Goal: Information Seeking & Learning: Learn about a topic

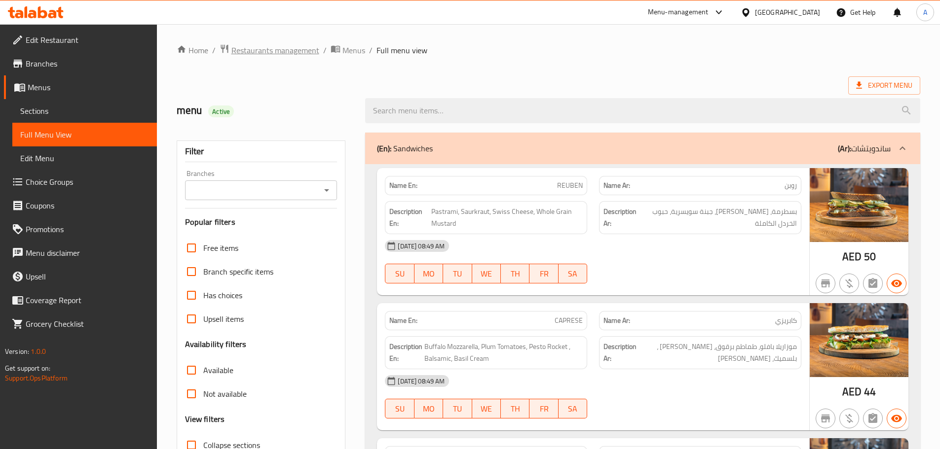
click at [291, 45] on span "Restaurants management" at bounding box center [275, 50] width 88 height 12
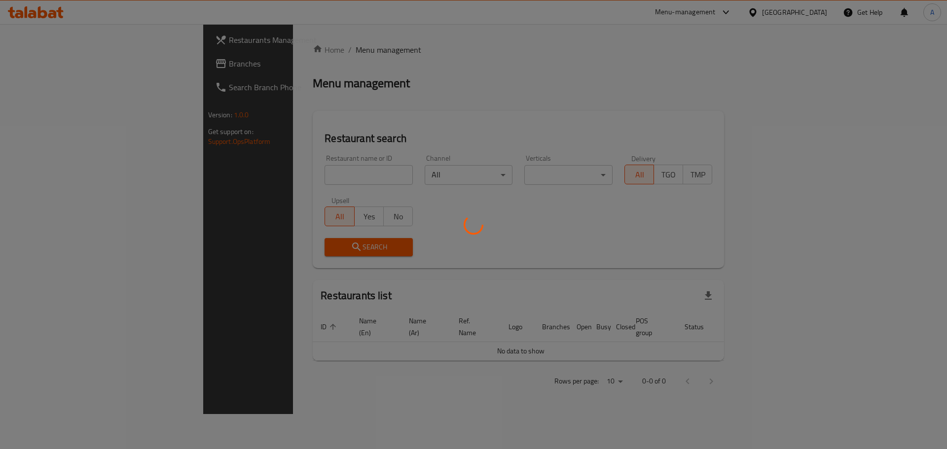
click at [65, 62] on div at bounding box center [473, 224] width 947 height 449
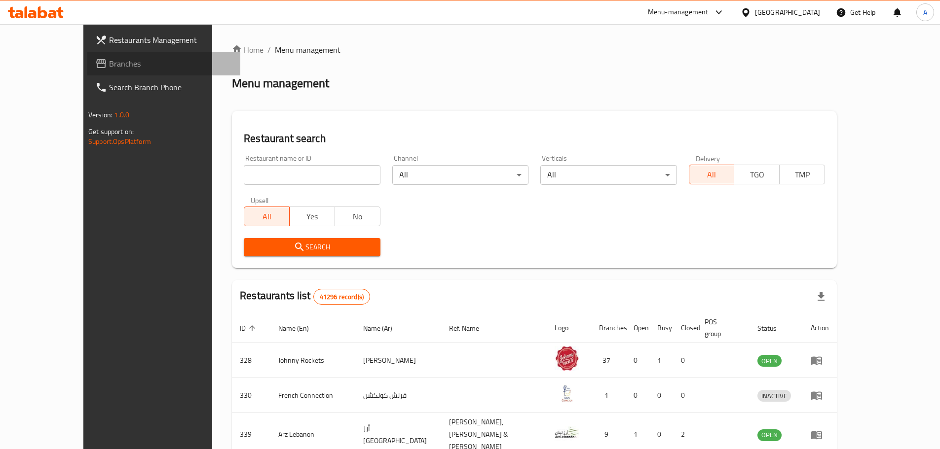
click at [109, 62] on span "Branches" at bounding box center [170, 64] width 123 height 12
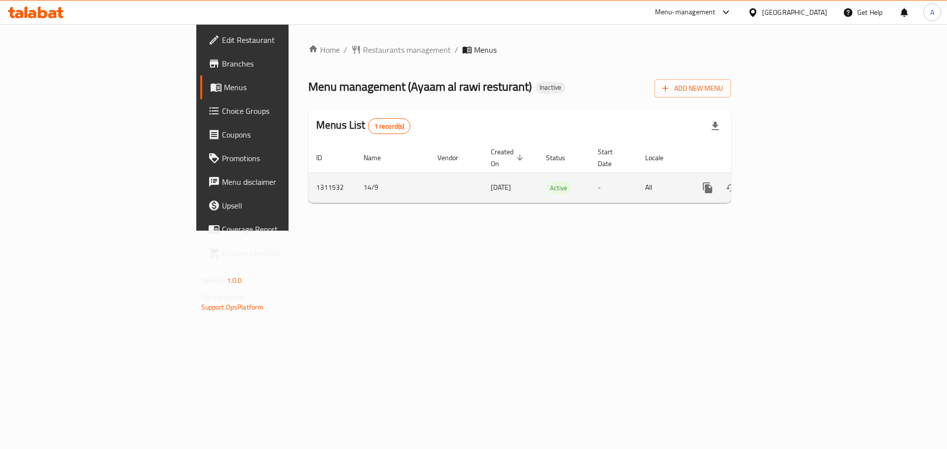
click at [785, 182] on icon "enhanced table" at bounding box center [779, 188] width 12 height 12
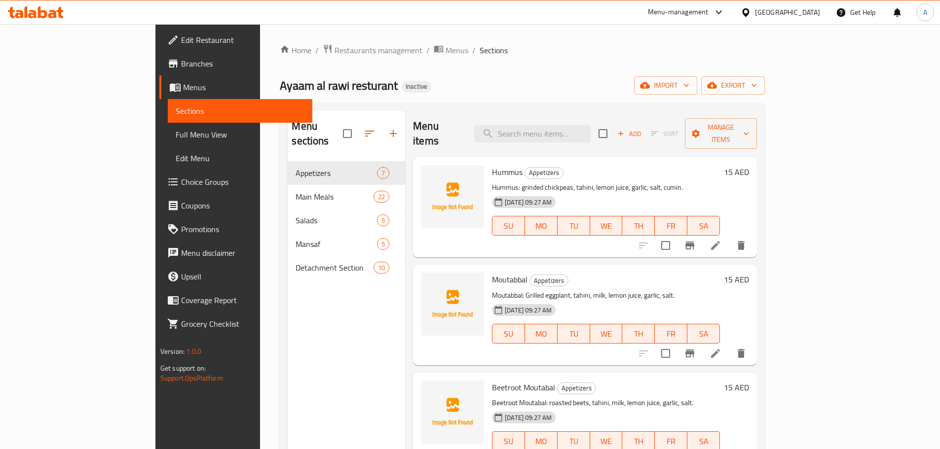
drag, startPoint x: 73, startPoint y: 135, endPoint x: 59, endPoint y: 144, distance: 16.4
click at [176, 135] on span "Full Menu View" at bounding box center [240, 135] width 129 height 12
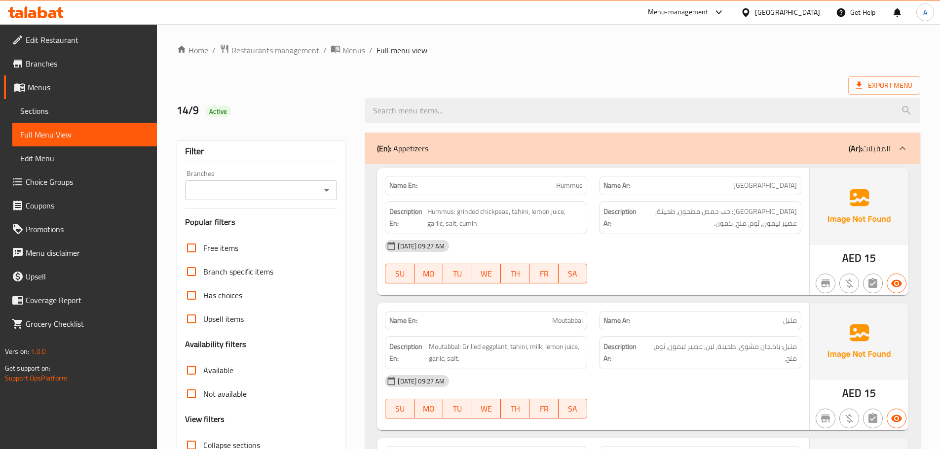
scroll to position [148, 0]
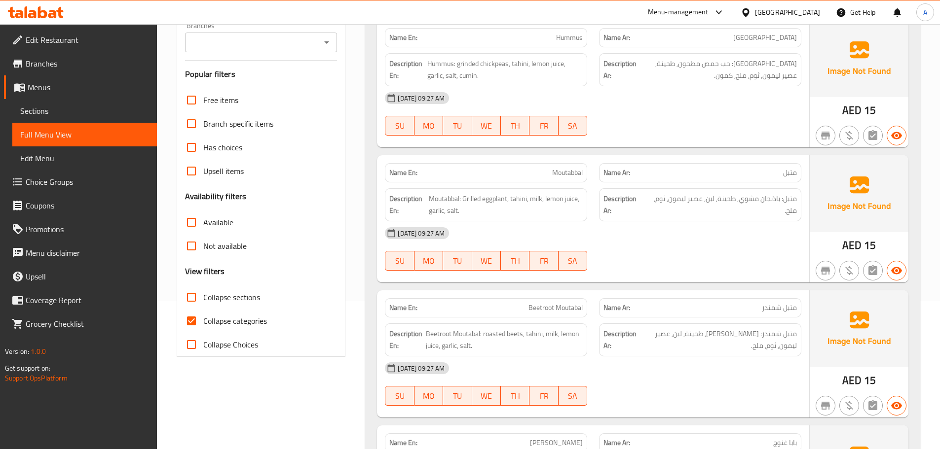
click at [220, 319] on span "Collapse categories" at bounding box center [235, 321] width 64 height 12
click at [203, 319] on input "Collapse categories" at bounding box center [192, 321] width 24 height 24
checkbox input "false"
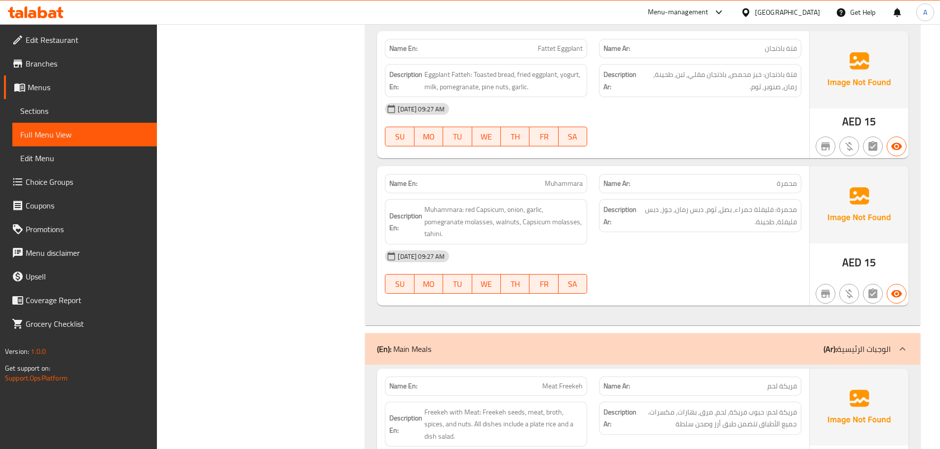
scroll to position [0, 0]
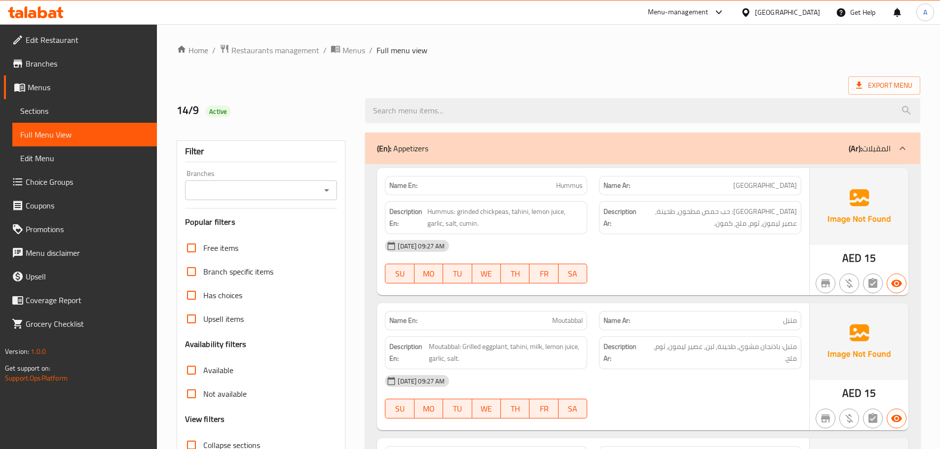
click at [57, 113] on span "Sections" at bounding box center [84, 111] width 129 height 12
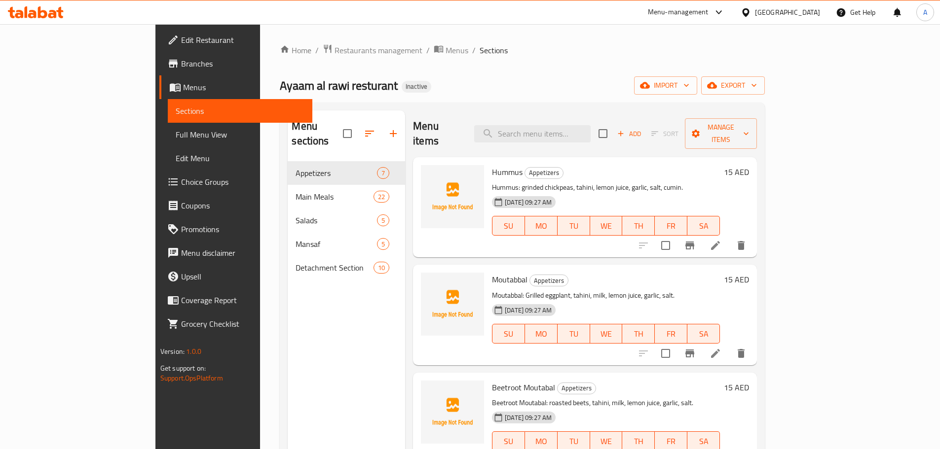
click at [176, 132] on span "Full Menu View" at bounding box center [240, 135] width 129 height 12
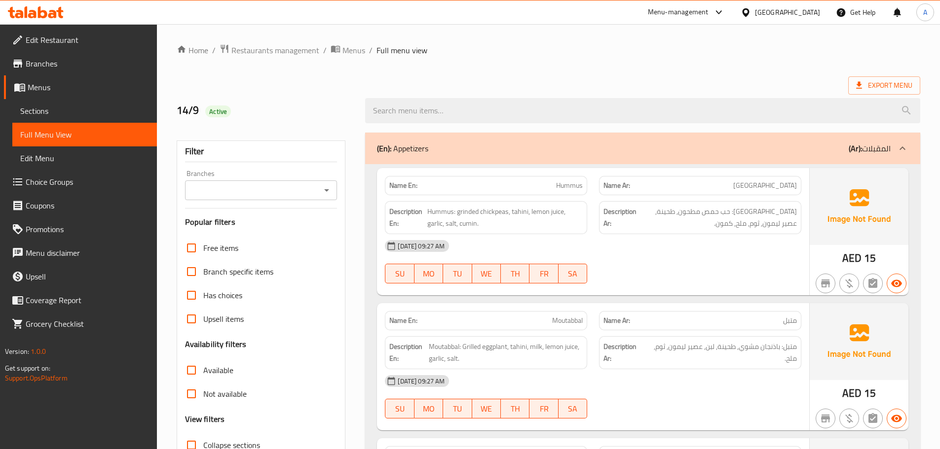
scroll to position [247, 0]
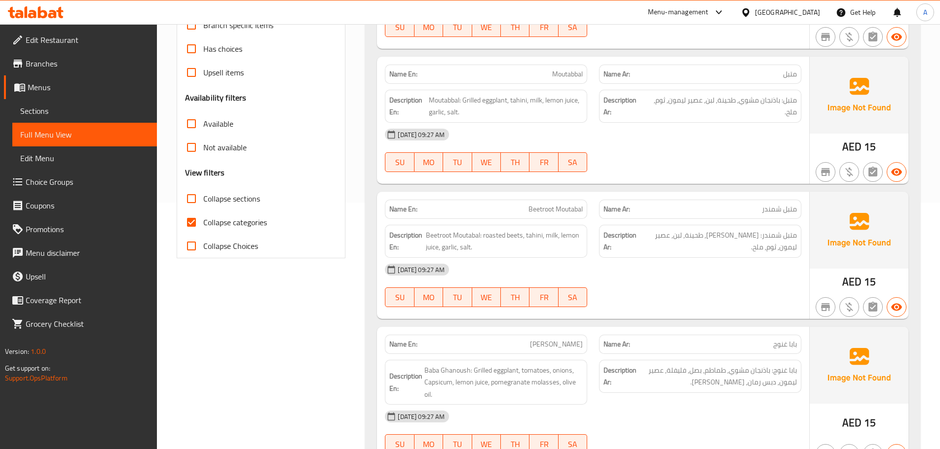
click at [218, 226] on span "Collapse categories" at bounding box center [235, 223] width 64 height 12
click at [203, 226] on input "Collapse categories" at bounding box center [192, 223] width 24 height 24
checkbox input "false"
click at [206, 195] on span "Collapse sections" at bounding box center [231, 199] width 57 height 12
click at [203, 195] on input "Collapse sections" at bounding box center [192, 199] width 24 height 24
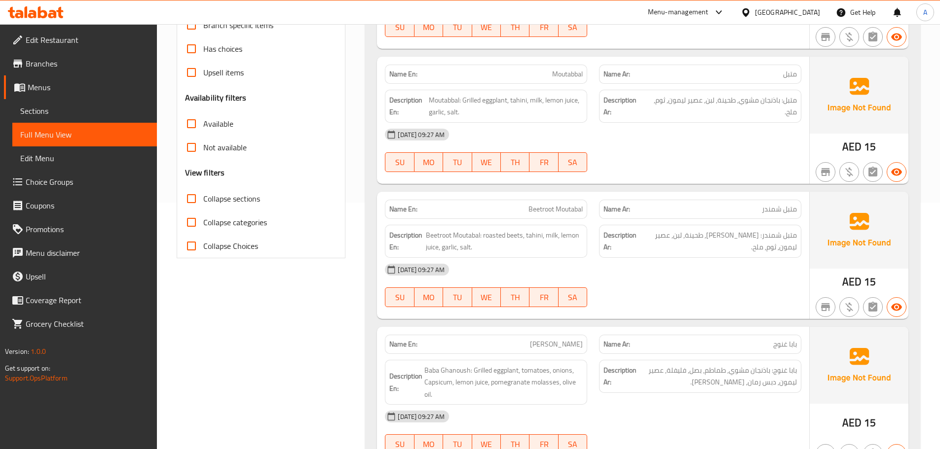
checkbox input "true"
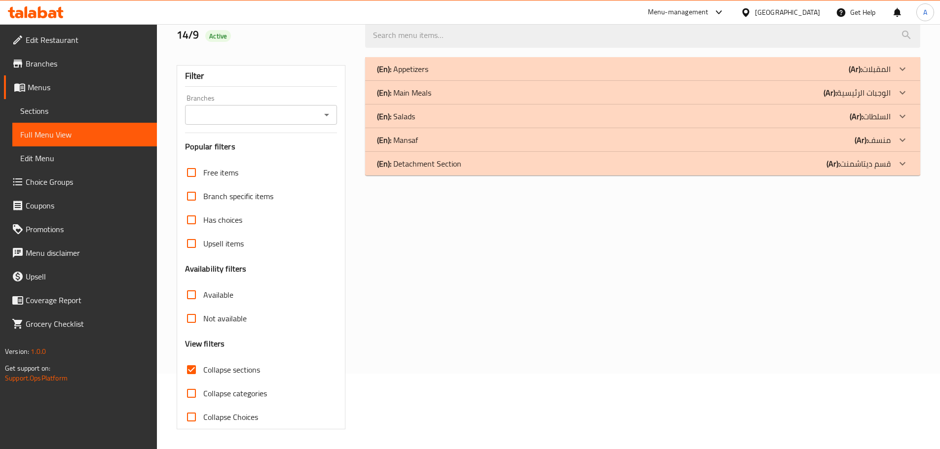
scroll to position [0, 0]
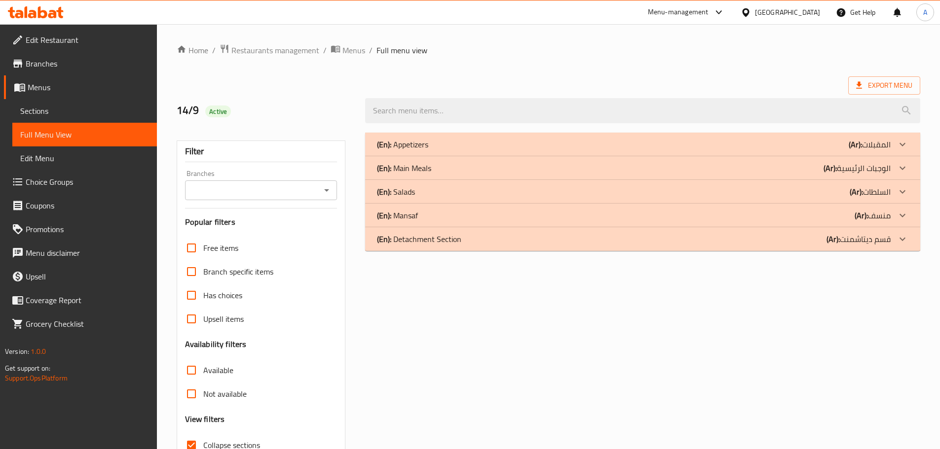
click at [755, 167] on div "(En): Main Meals (Ar): الوجبات الرئيسية" at bounding box center [634, 168] width 514 height 12
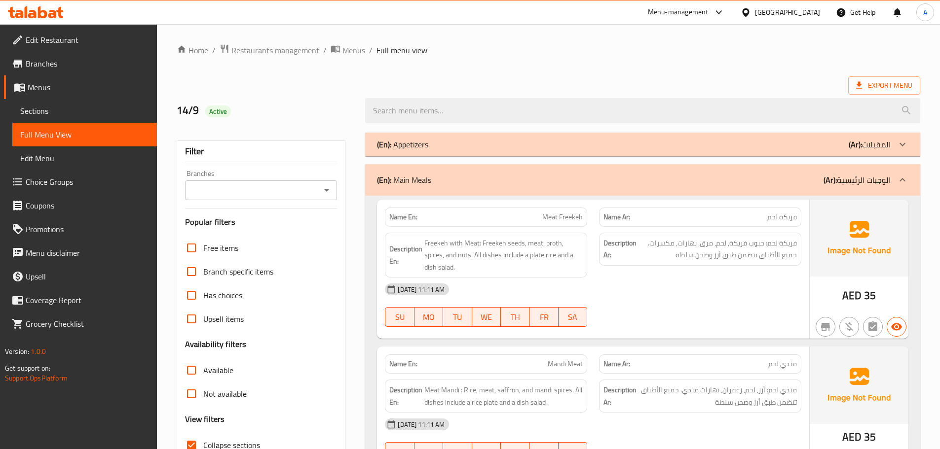
click at [762, 143] on div "(En): Appetizers (Ar): المقبلات" at bounding box center [634, 145] width 514 height 12
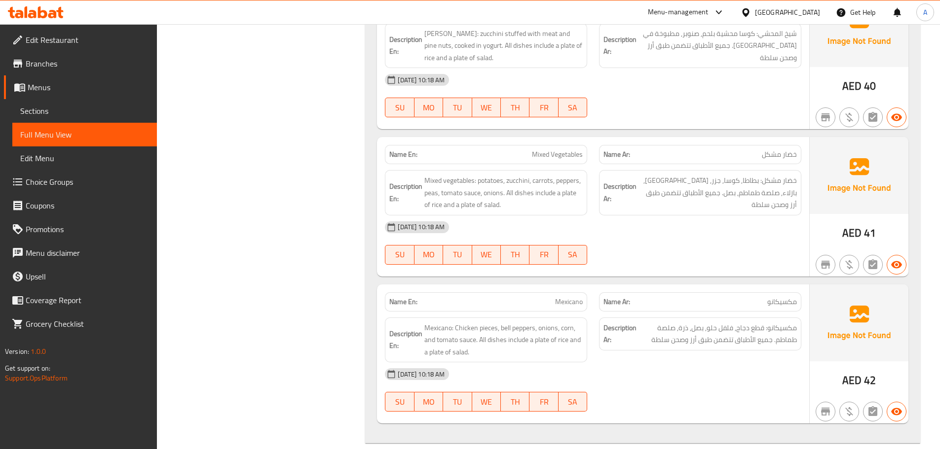
scroll to position [4185, 0]
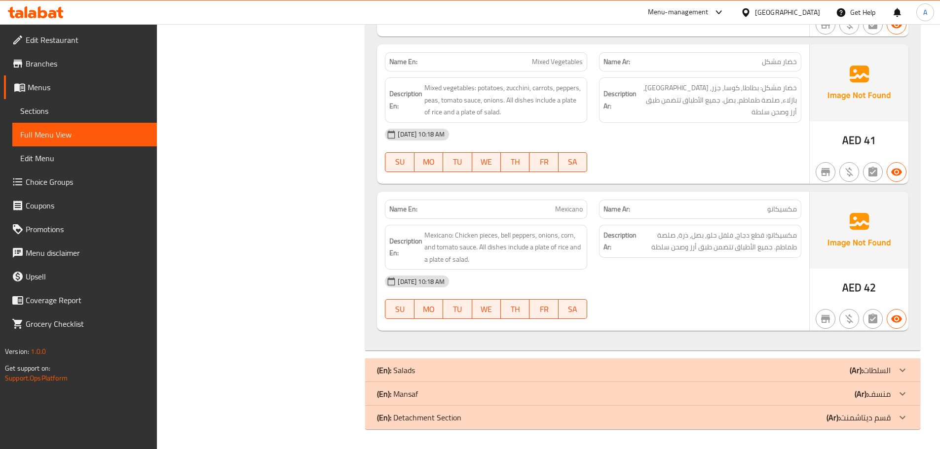
click at [543, 373] on div "(En): Salads (Ar): السلطات" at bounding box center [634, 371] width 514 height 12
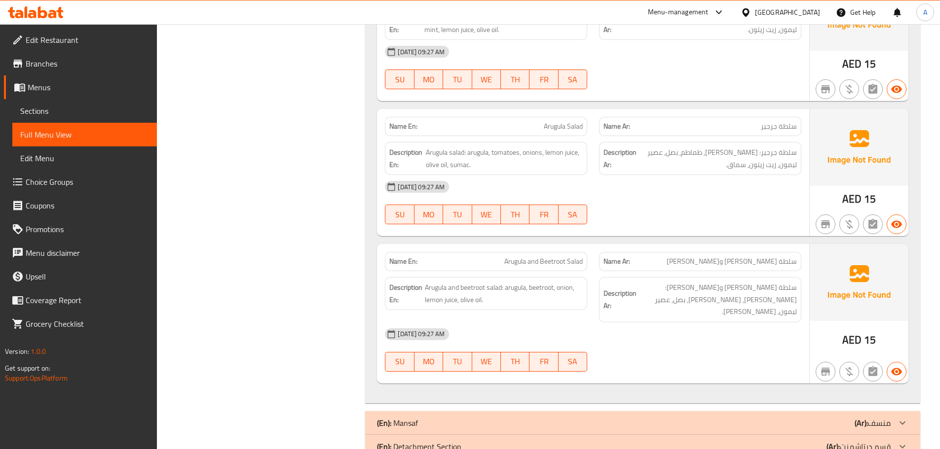
scroll to position [4892, 0]
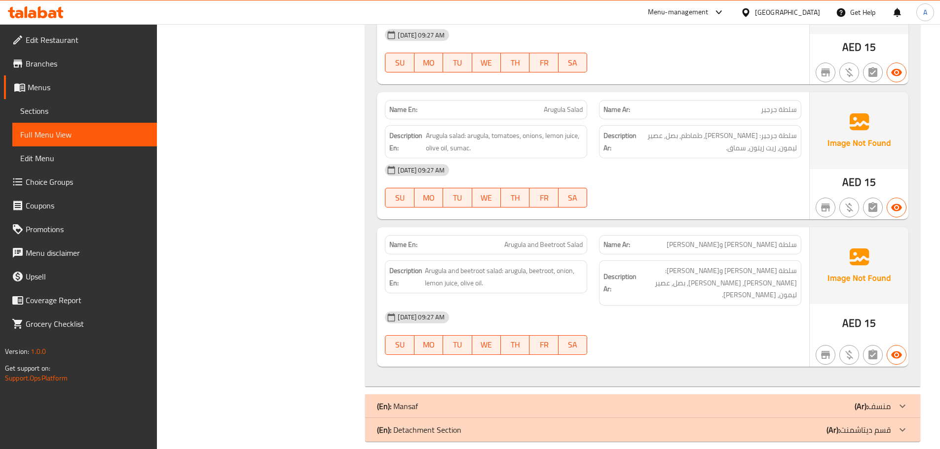
click at [692, 401] on div "(En): Mansaf (Ar): منسف" at bounding box center [634, 407] width 514 height 12
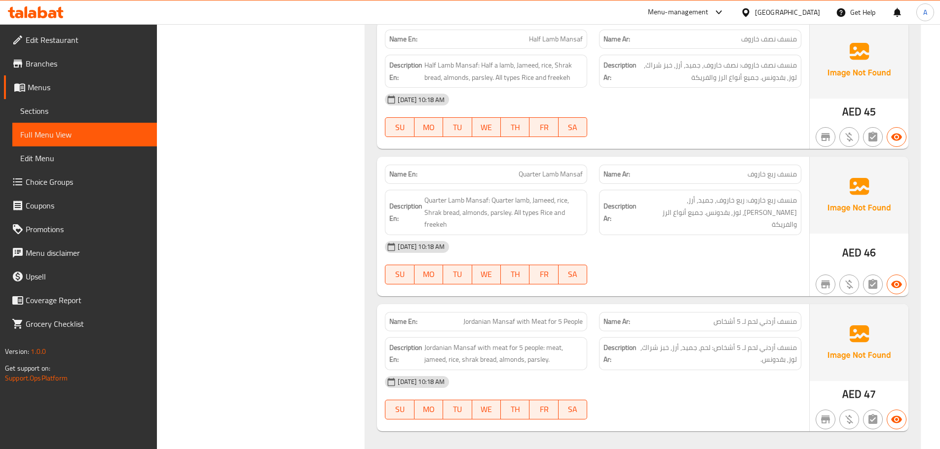
scroll to position [5612, 0]
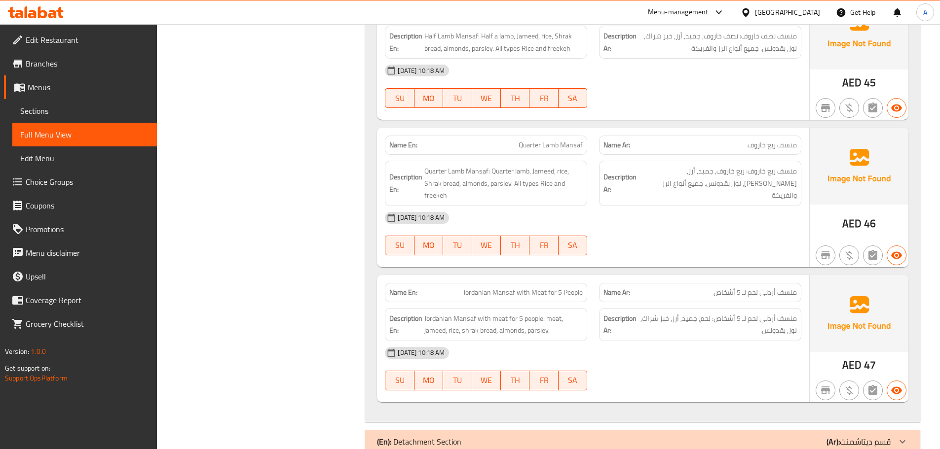
click at [714, 430] on div "(En): Detachment Section (Ar): قسم ديتاشمنت" at bounding box center [642, 442] width 555 height 24
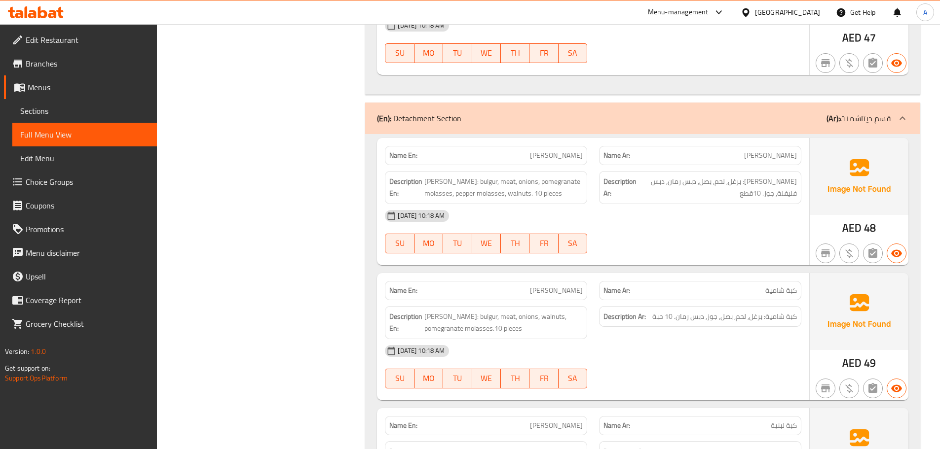
scroll to position [5891, 0]
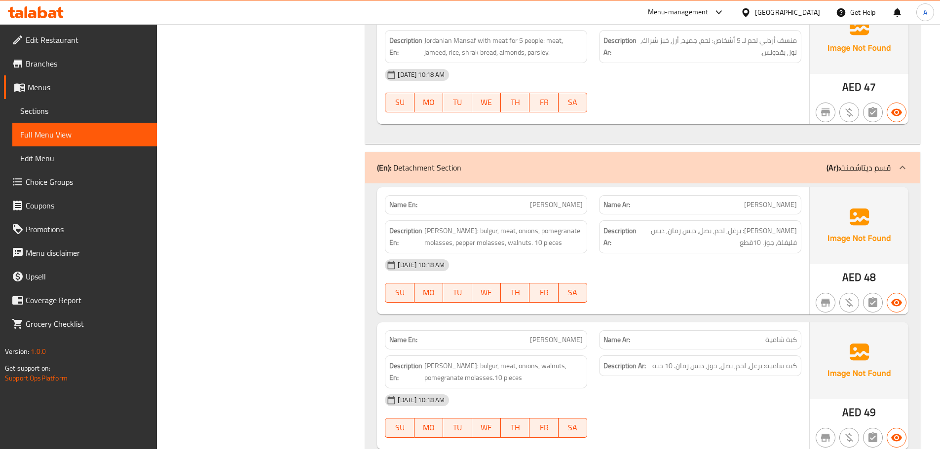
click at [752, 162] on div "(En): Detachment Section (Ar): قسم ديتاشمنت" at bounding box center [634, 168] width 514 height 12
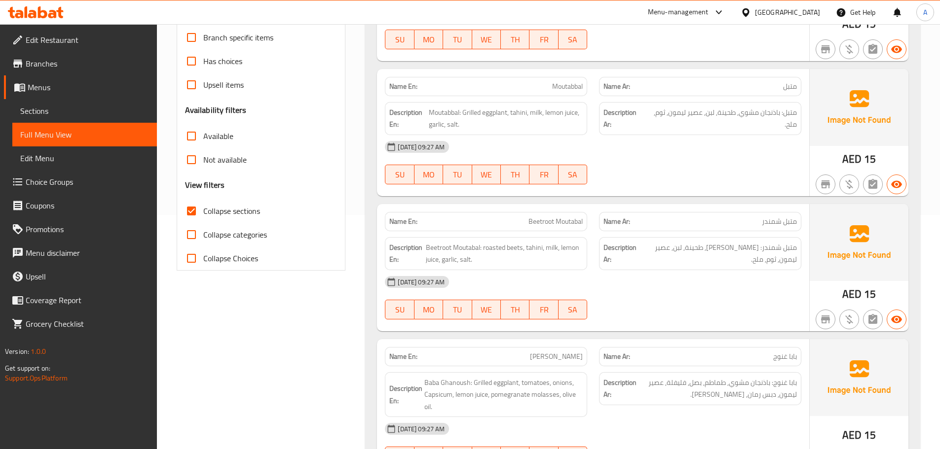
scroll to position [0, 0]
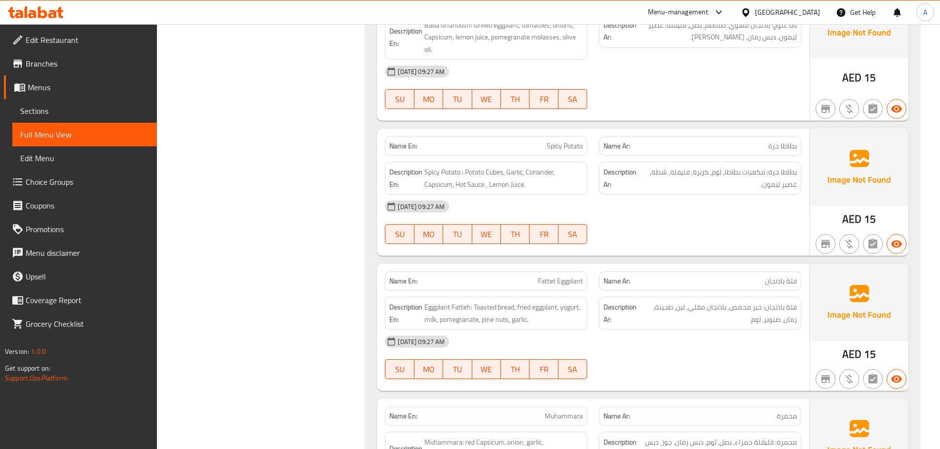
scroll to position [641, 0]
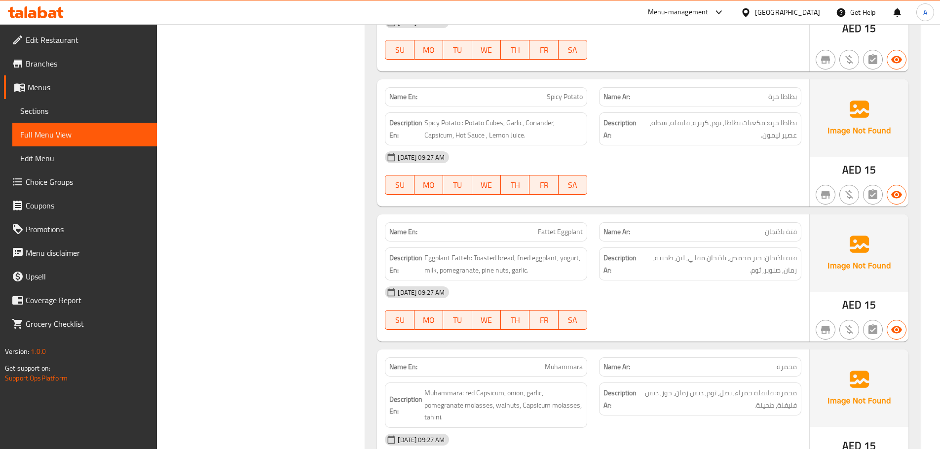
click at [548, 231] on span "Fattet Eggplant" at bounding box center [560, 232] width 45 height 10
copy span "Fattet"
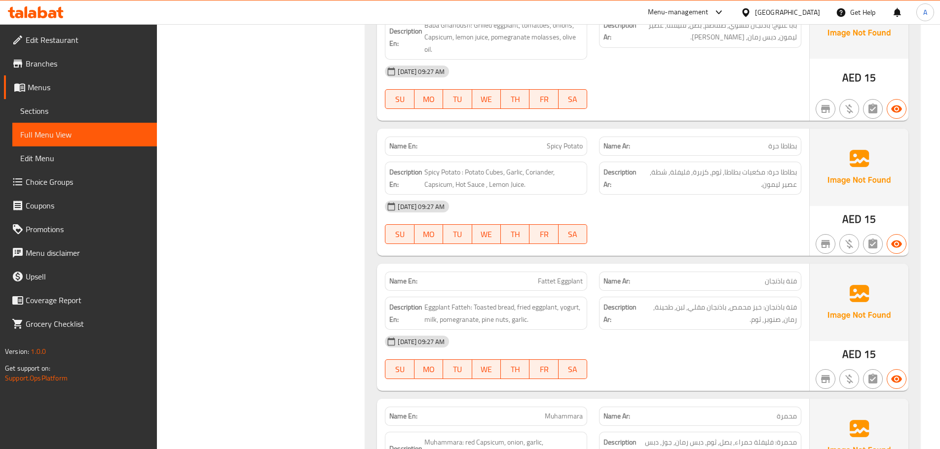
click at [704, 243] on div at bounding box center [700, 244] width 214 height 12
click at [714, 238] on div "[DATE] 09:27 AM SU MO TU WE TH FR SA" at bounding box center [593, 222] width 428 height 55
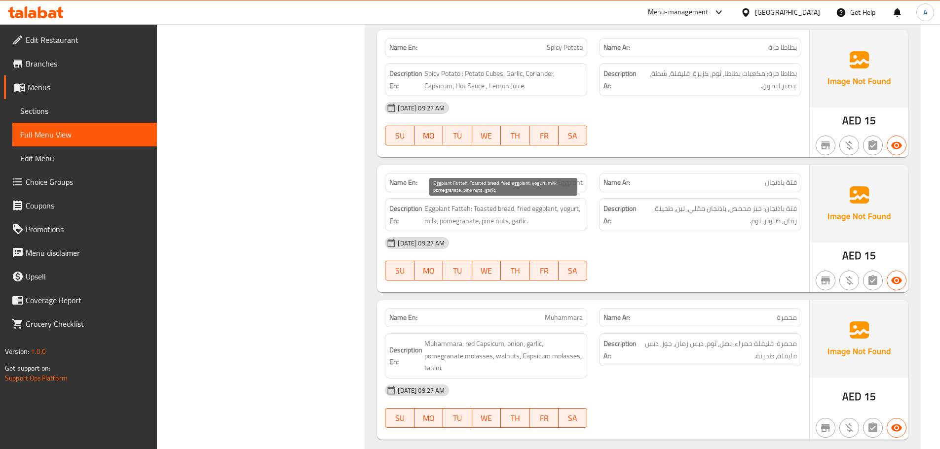
click at [568, 209] on span "Eggplant Fatteh: Toasted bread, fried eggplant, yogurt, milk, pomegranate, pine…" at bounding box center [503, 215] width 158 height 24
copy span "yogurt"
drag, startPoint x: 713, startPoint y: 265, endPoint x: 710, endPoint y: 275, distance: 9.8
click at [712, 265] on div "[DATE] 09:27 AM SU MO TU WE TH FR SA" at bounding box center [593, 258] width 428 height 55
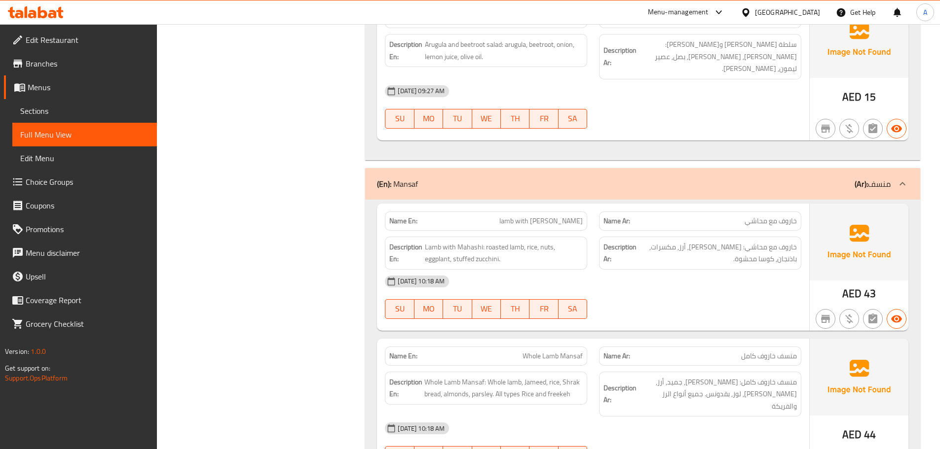
scroll to position [949, 0]
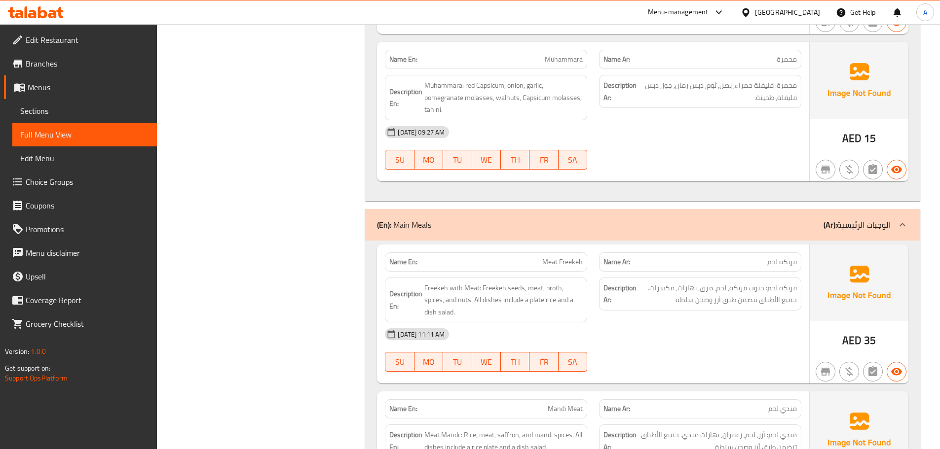
click at [828, 334] on div "AED 35" at bounding box center [859, 315] width 99 height 140
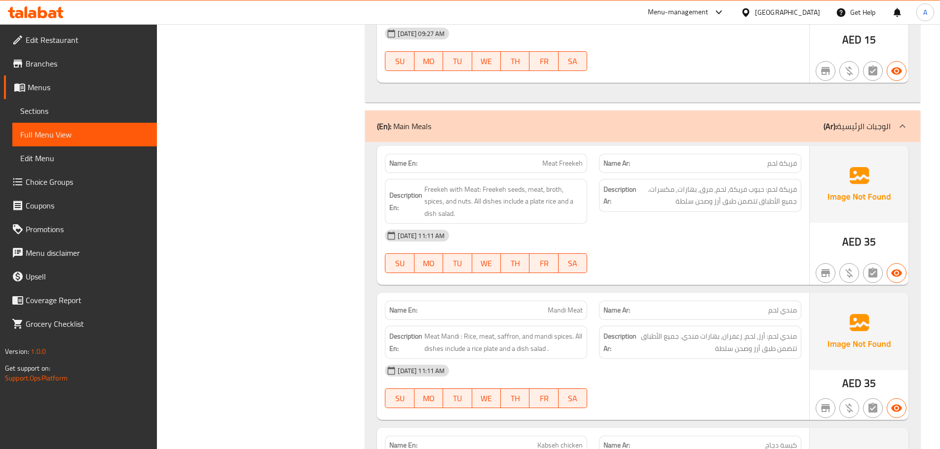
scroll to position [1097, 0]
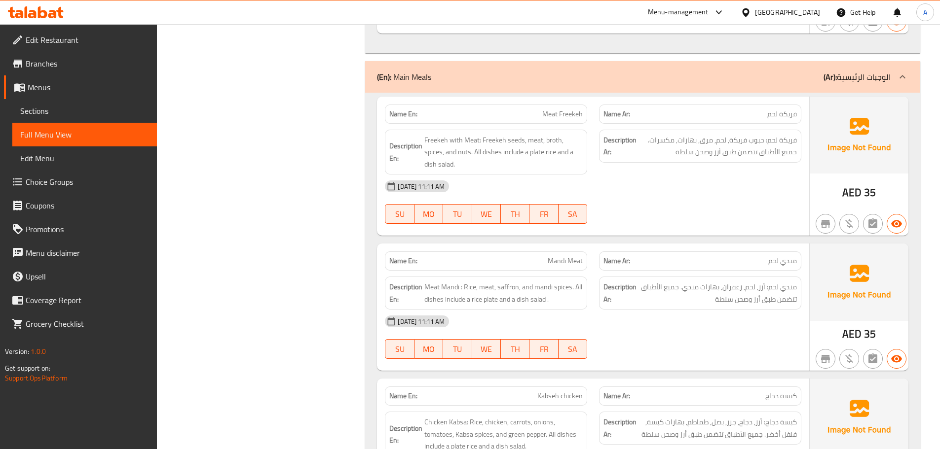
click at [570, 112] on span "Meat Freekeh" at bounding box center [562, 114] width 40 height 10
copy span "Freekeh"
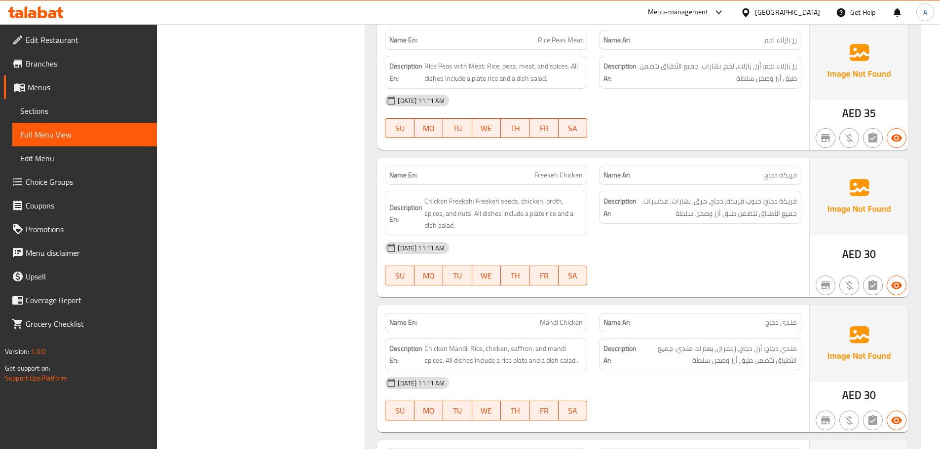
scroll to position [1416, 0]
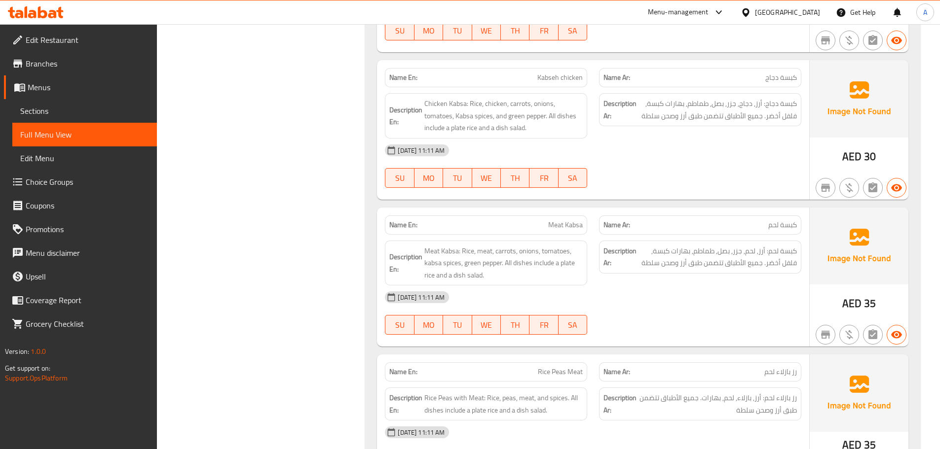
click at [688, 302] on div "[DATE] 11:11 AM" at bounding box center [593, 298] width 428 height 24
click at [780, 132] on div "Description Ar: كبسة دجاج: أرز, دجاج, جزر, بصل, طماطم, بهارات كبسة, فلفل أخضر. …" at bounding box center [700, 115] width 214 height 57
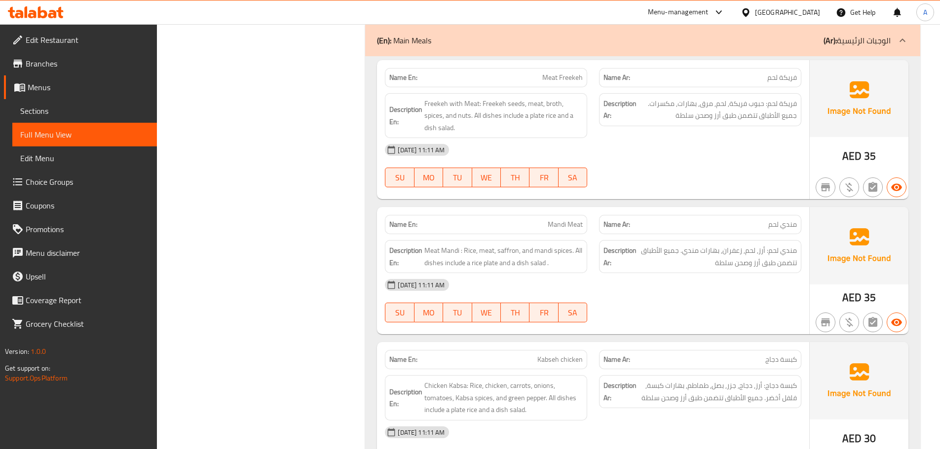
click at [726, 295] on div "[DATE] 11:11 AM" at bounding box center [593, 285] width 428 height 24
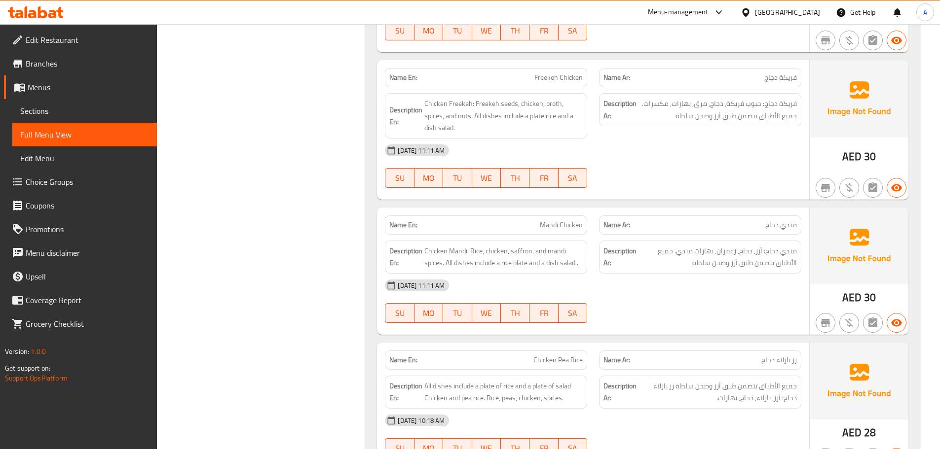
click at [684, 306] on div "[DATE] 11:11 AM SU MO TU WE TH FR SA" at bounding box center [593, 301] width 428 height 55
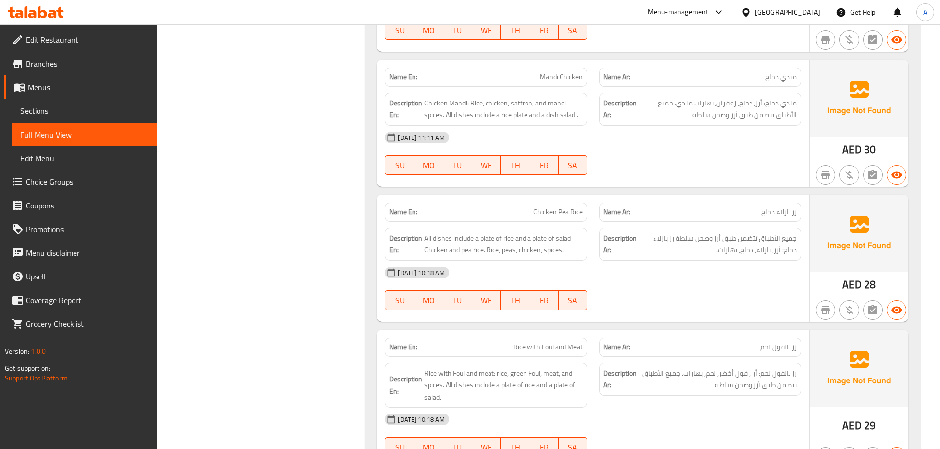
scroll to position [1564, 0]
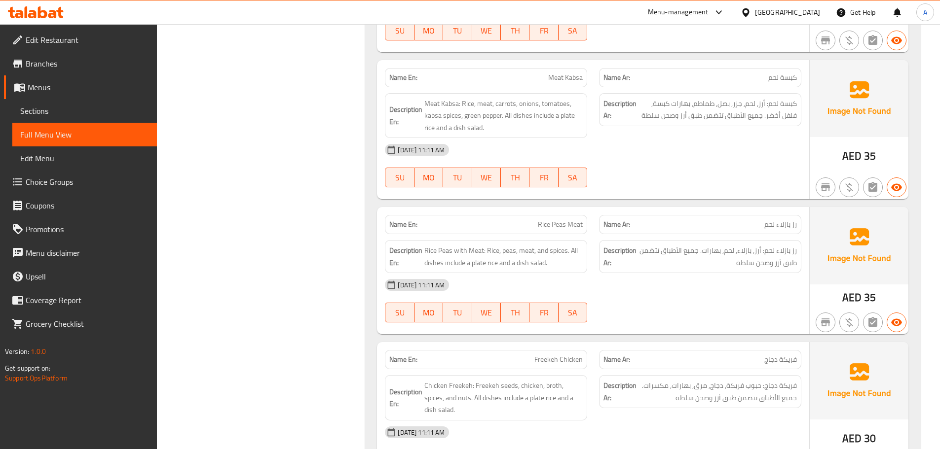
click at [739, 300] on div "[DATE] 11:11 AM SU MO TU WE TH FR SA" at bounding box center [593, 300] width 428 height 55
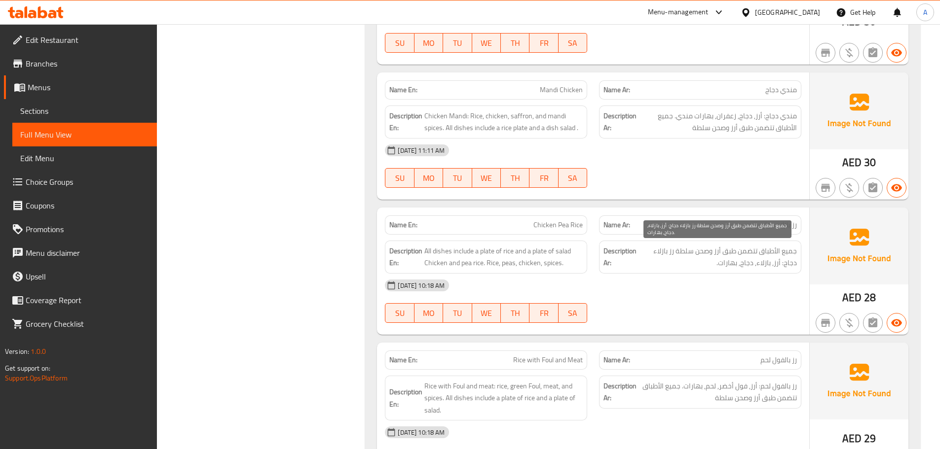
click at [716, 262] on span "جميع الأطباق تتضمن طبق أرز وصحن سلطة رز بازلاء دجاج: أرز, بازلاء, دجاج, بهارات." at bounding box center [717, 257] width 158 height 24
click at [554, 223] on span "Chicken Pea Rice" at bounding box center [557, 225] width 49 height 10
copy span "Chicken Pea Rice"
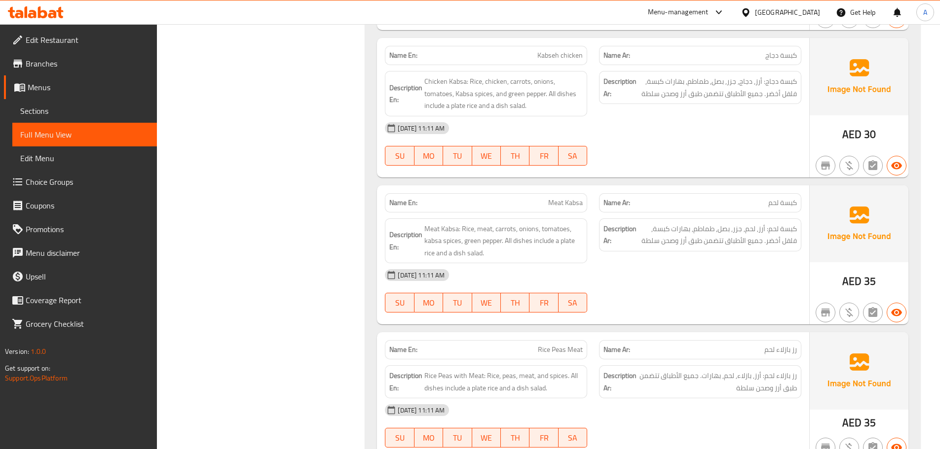
scroll to position [1488, 0]
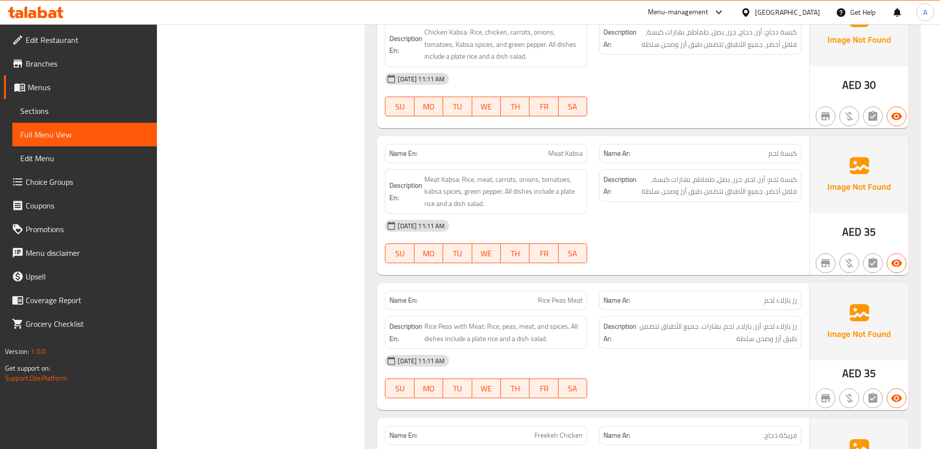
click at [700, 303] on p "Name Ar: رز بازلاء لحم" at bounding box center [699, 301] width 193 height 10
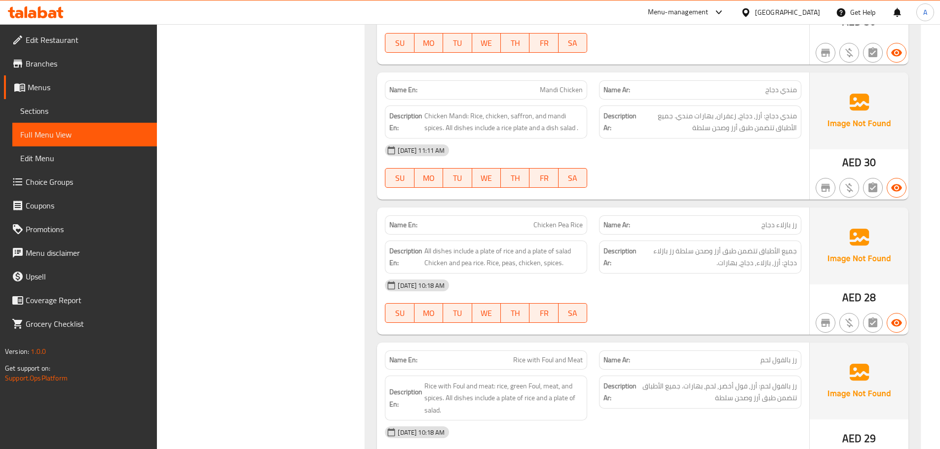
click at [757, 335] on div "Name En: Chicken Pea Rice Name Ar: رز بازلاء دجاج Description En: All dishes in…" at bounding box center [593, 271] width 432 height 127
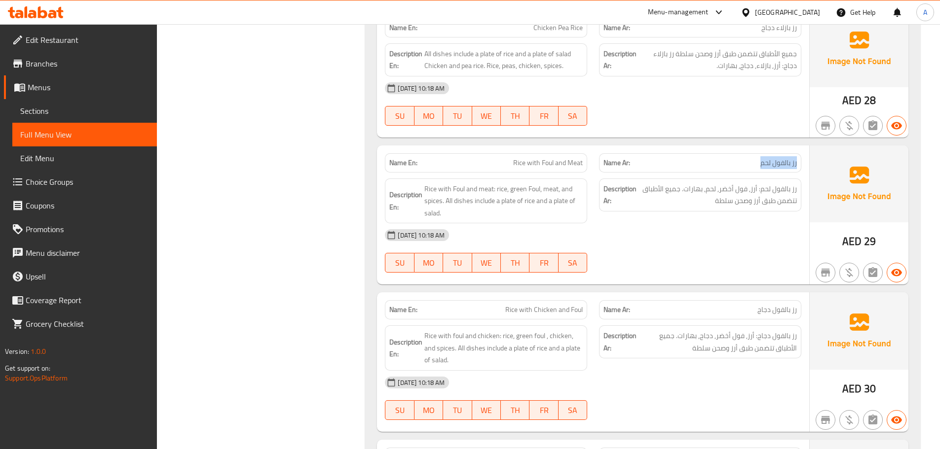
scroll to position [2080, 0]
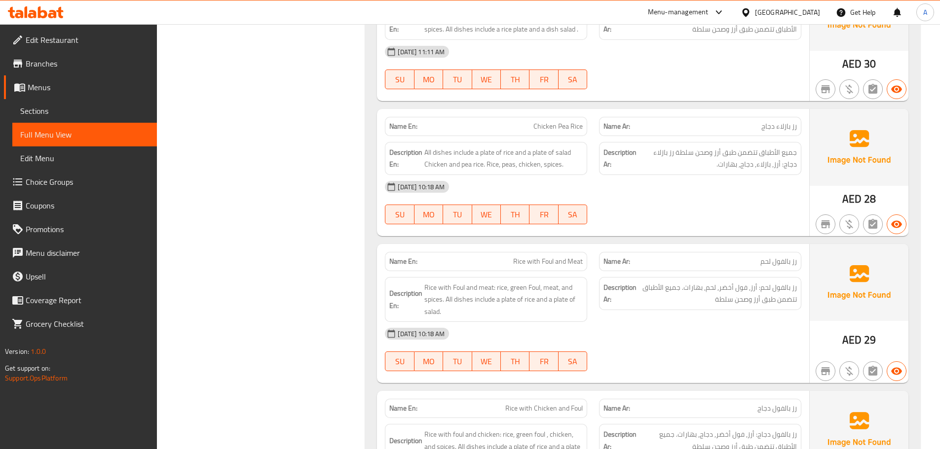
click at [542, 258] on span "Rice with Foul and Meat" at bounding box center [548, 262] width 70 height 10
copy span "Rice with Foul and Meat"
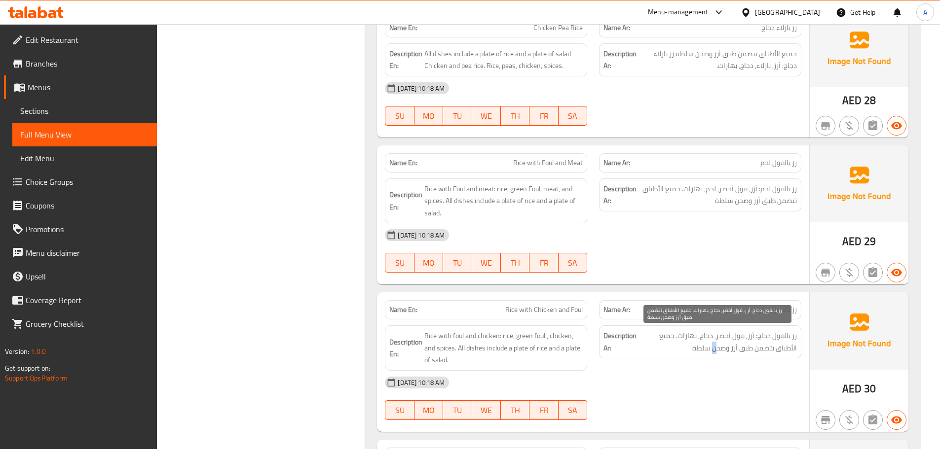
drag, startPoint x: 714, startPoint y: 353, endPoint x: 660, endPoint y: 361, distance: 54.8
click at [714, 353] on span "رز بالفول دجاج: أرز, فول أخضر, دجاج, بهارات. جميع الأطباق تتضمن طبق أرز وصحن سل…" at bounding box center [717, 342] width 158 height 24
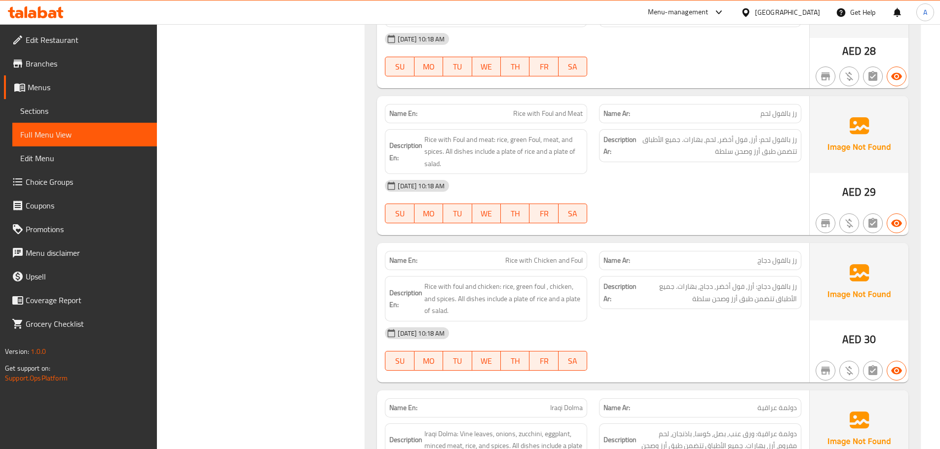
click at [757, 345] on div "[DATE] 10:18 AM" at bounding box center [593, 334] width 428 height 24
click at [560, 259] on span "Iraqi Dolma" at bounding box center [566, 260] width 33 height 10
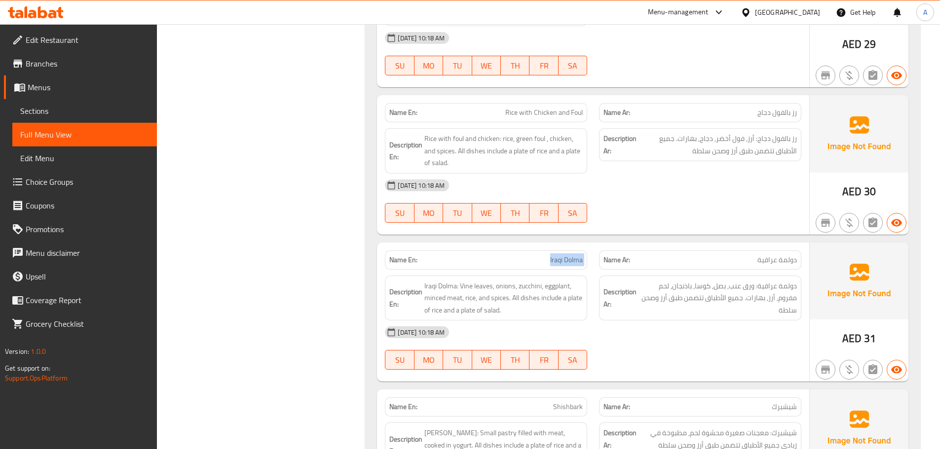
copy span "Iraqi Dolma"
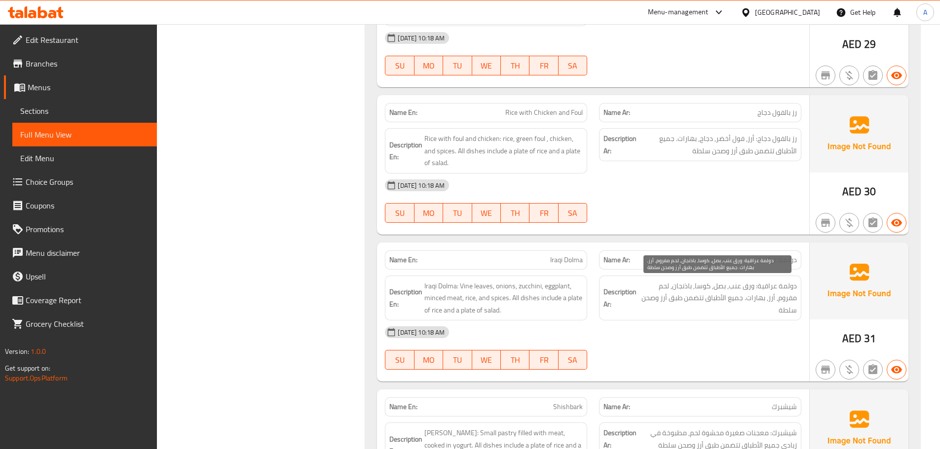
click at [705, 314] on span "دولمة عراقية: ورق عنب, بصل, كوسا, باذنجان, لحم مفروم, أرز, بهارات. جميع الأطباق…" at bounding box center [717, 298] width 158 height 37
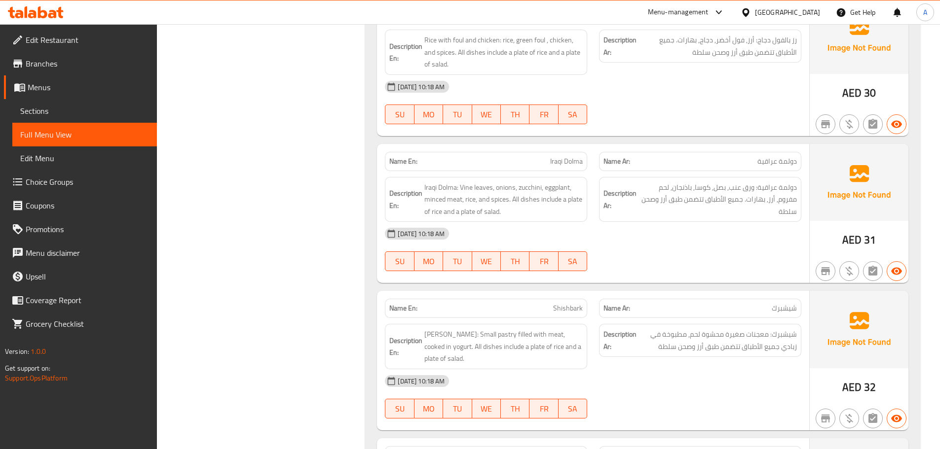
scroll to position [2524, 0]
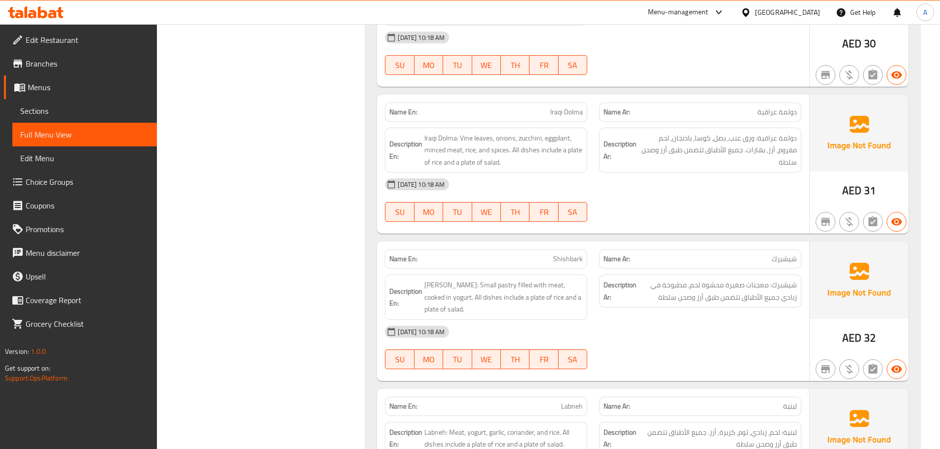
click at [570, 265] on div "Name En: [PERSON_NAME]" at bounding box center [486, 259] width 202 height 19
copy span "Shishbark"
click at [747, 324] on div "[DATE] 10:18 AM" at bounding box center [593, 332] width 428 height 24
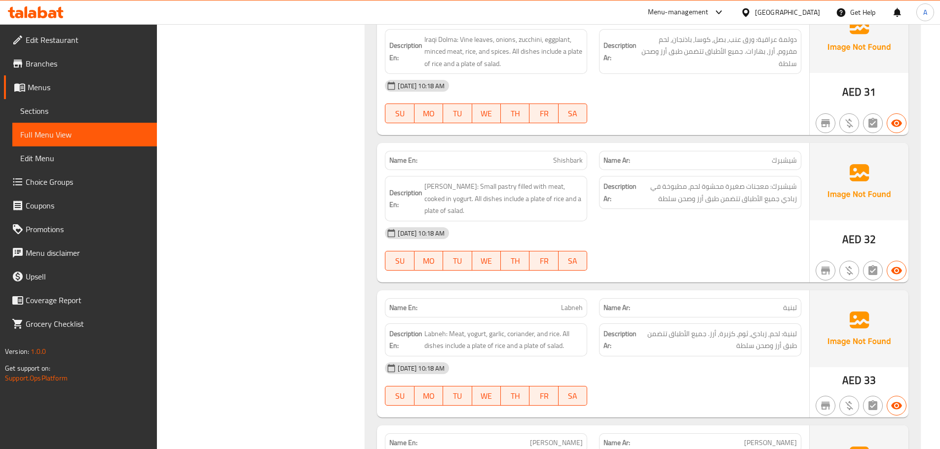
scroll to position [2672, 0]
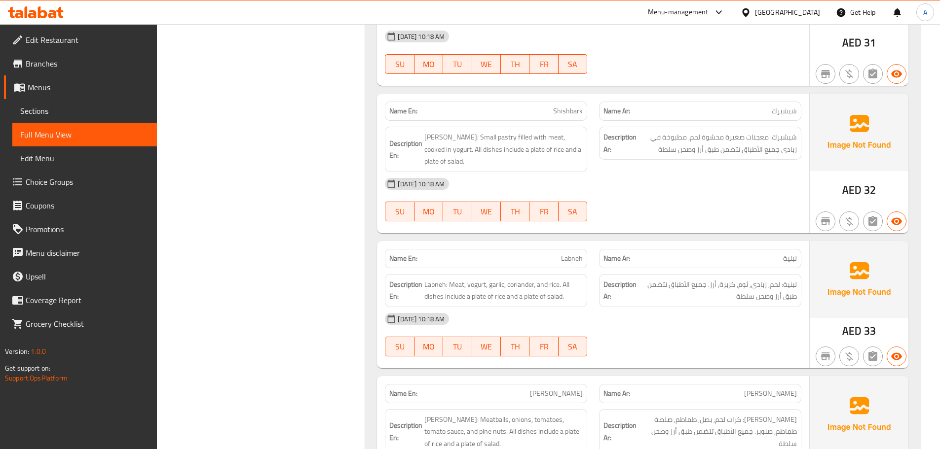
click at [577, 259] on span "Labneh" at bounding box center [572, 259] width 22 height 10
copy span "Labneh"
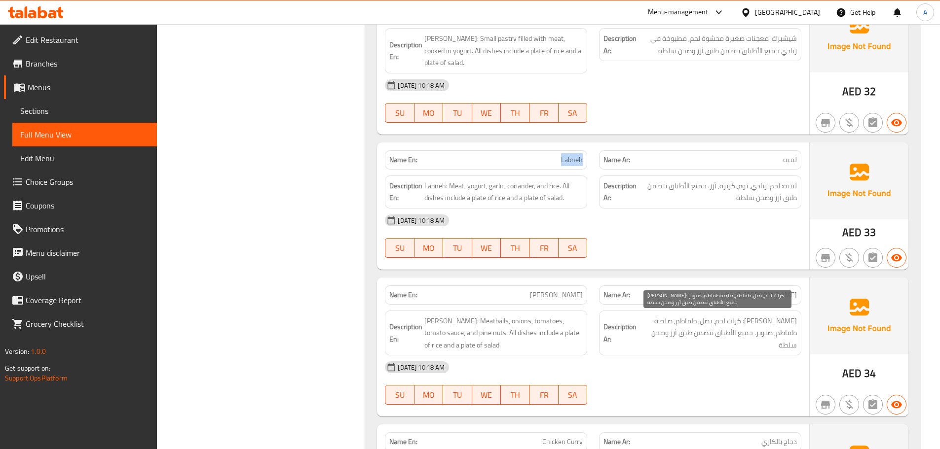
scroll to position [2869, 0]
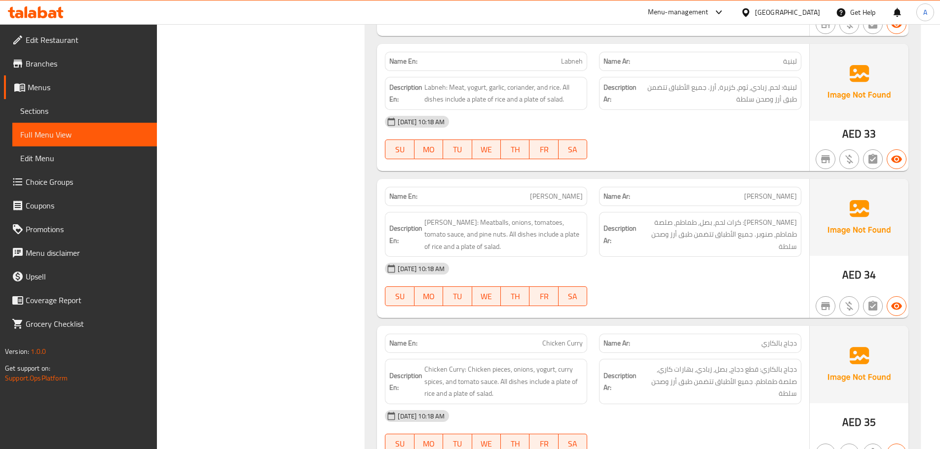
click at [561, 200] on span "[PERSON_NAME]" at bounding box center [556, 196] width 53 height 10
copy span "[PERSON_NAME]"
click at [664, 253] on div "Description Ar: [PERSON_NAME]: كرات لحم, بصل, طماطم, صلصة طماطم, صنوبر. جميع ال…" at bounding box center [700, 234] width 214 height 57
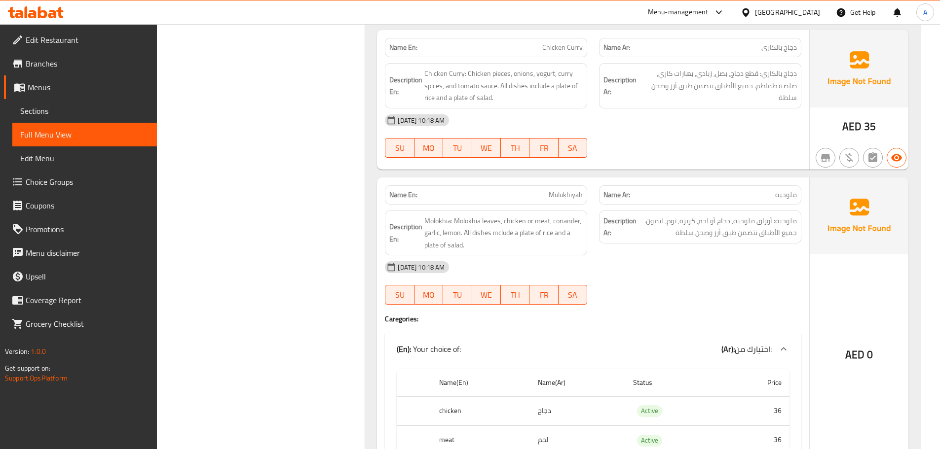
scroll to position [3214, 0]
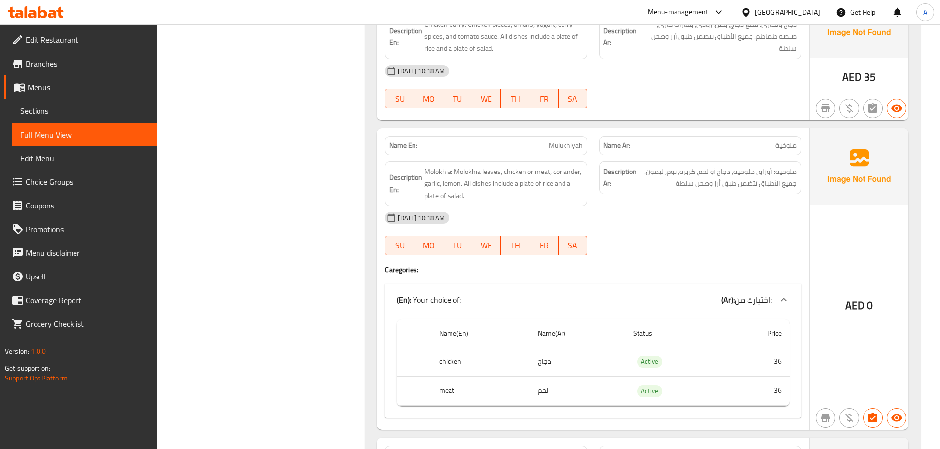
click at [559, 142] on span "Mulukhiyah" at bounding box center [566, 146] width 34 height 10
copy span "Mulukhiyah"
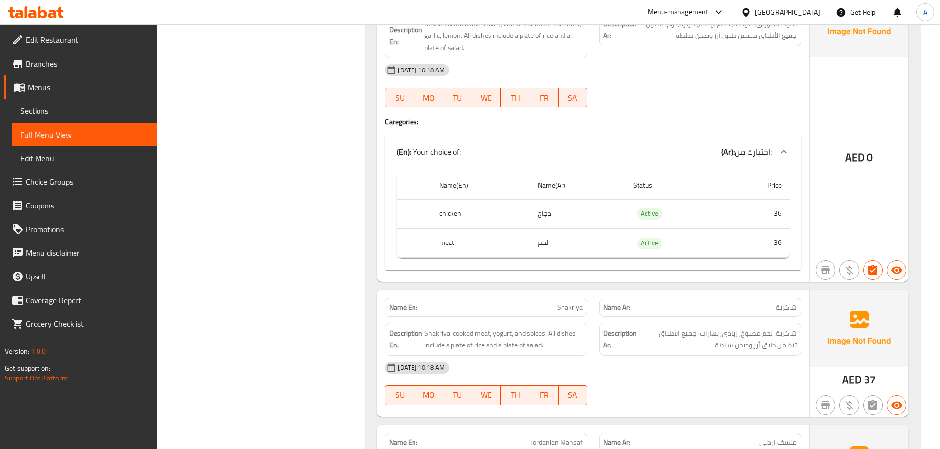
scroll to position [3461, 0]
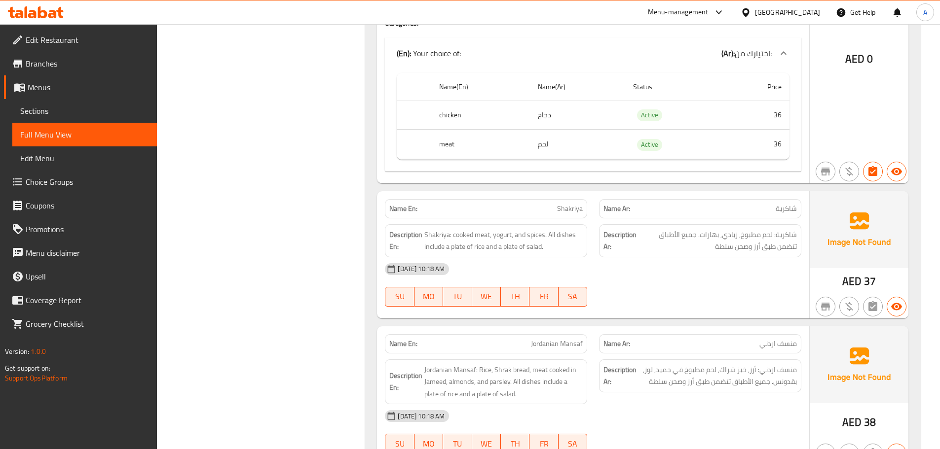
click at [550, 208] on p "Name En: Shakriya" at bounding box center [485, 209] width 193 height 10
click at [572, 207] on span "Shakriya" at bounding box center [570, 209] width 26 height 10
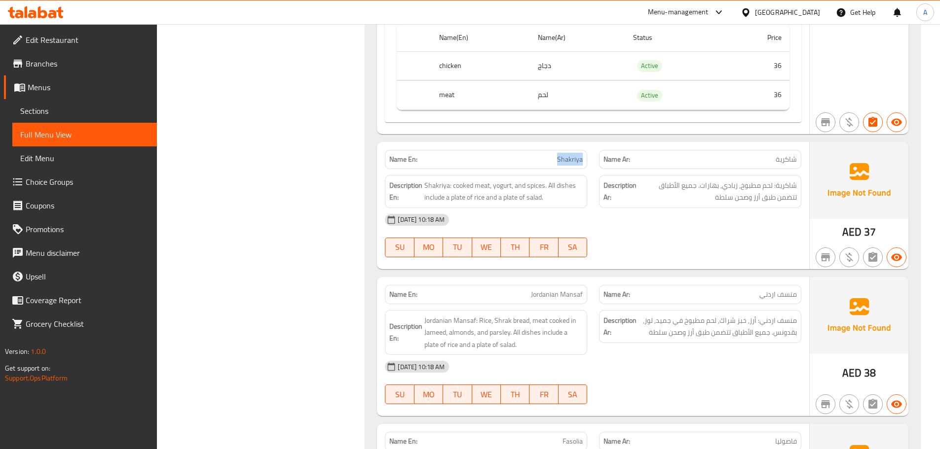
scroll to position [3609, 0]
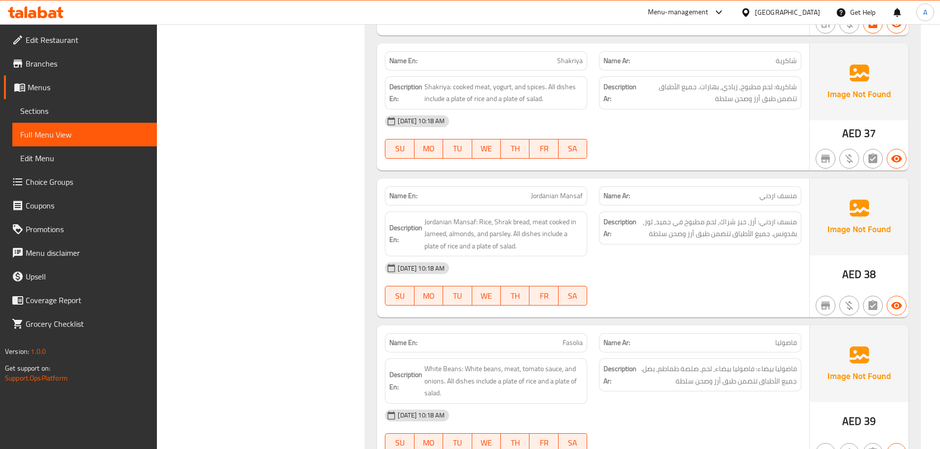
click at [560, 195] on span "Jordanian Mansaf" at bounding box center [557, 196] width 52 height 10
click at [703, 249] on div "Description Ar: منسف اردني: أرز, خبز شراك, لحم مطبوخ في [GEOGRAPHIC_DATA], لوز,…" at bounding box center [700, 234] width 214 height 57
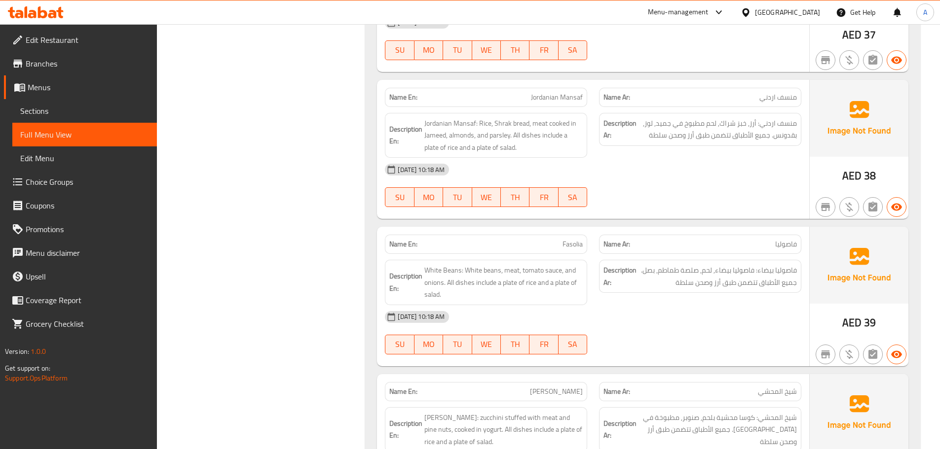
scroll to position [3757, 0]
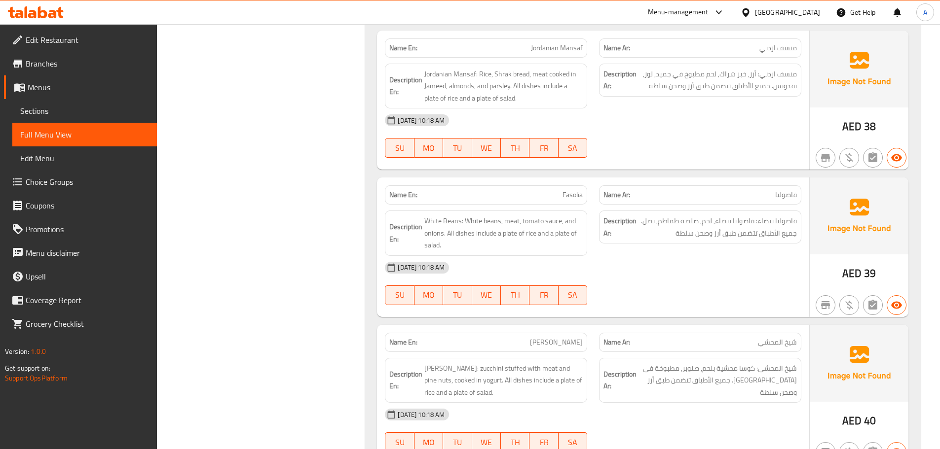
click at [590, 191] on div "Name En: [PERSON_NAME]" at bounding box center [486, 195] width 214 height 31
click at [576, 191] on span "Fasolia" at bounding box center [572, 195] width 20 height 10
click at [568, 192] on span "Fasolia" at bounding box center [572, 195] width 20 height 10
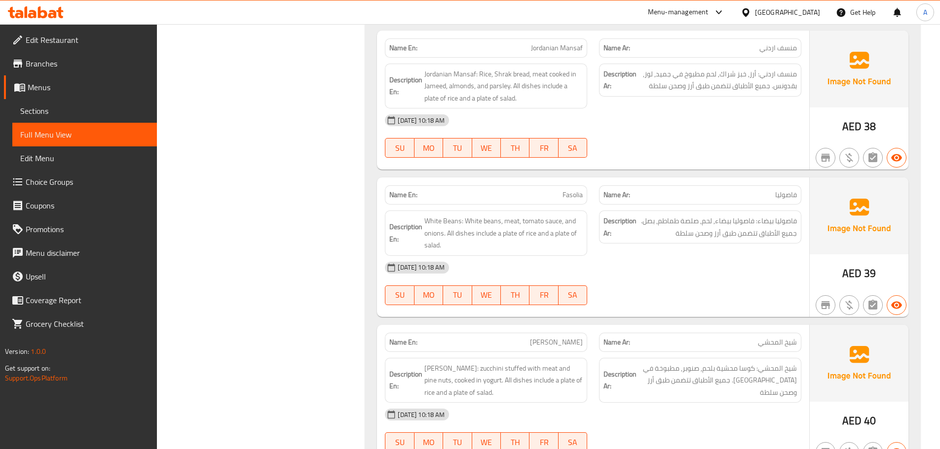
click at [672, 261] on div "[DATE] 10:18 AM" at bounding box center [593, 268] width 428 height 24
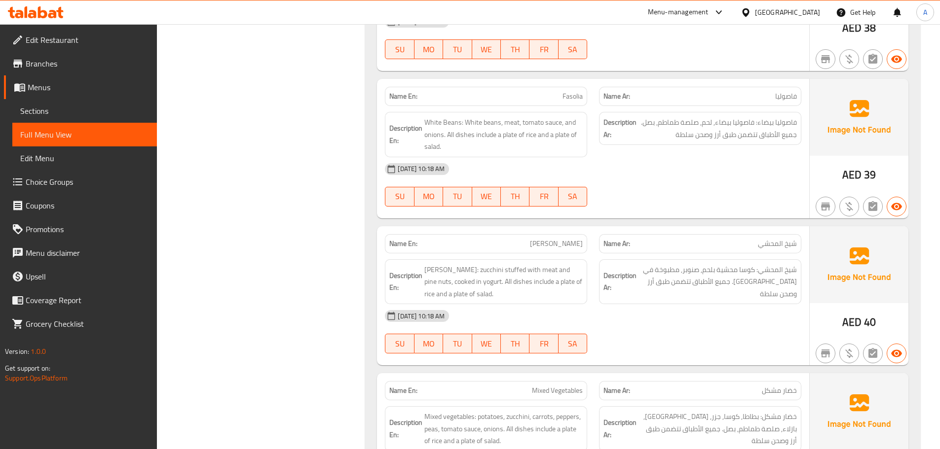
scroll to position [3905, 0]
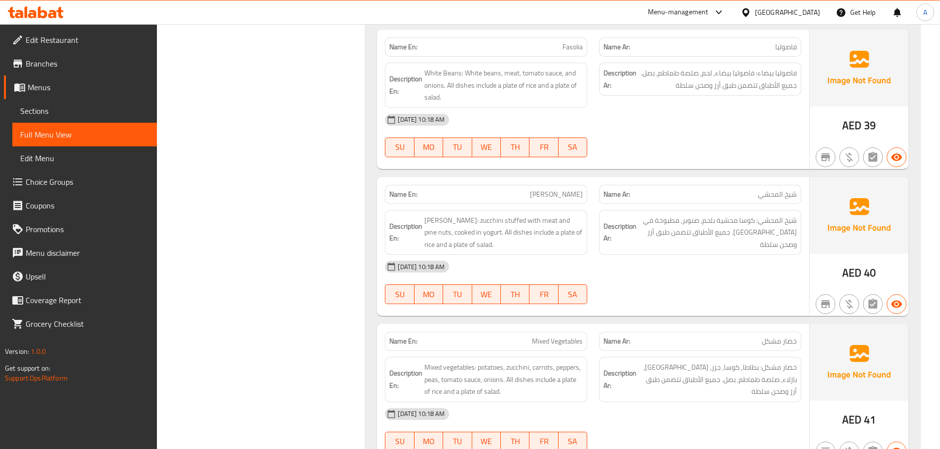
click at [555, 198] on span "[PERSON_NAME]" at bounding box center [556, 194] width 53 height 10
click at [637, 266] on div "[DATE] 10:18 AM" at bounding box center [593, 267] width 428 height 24
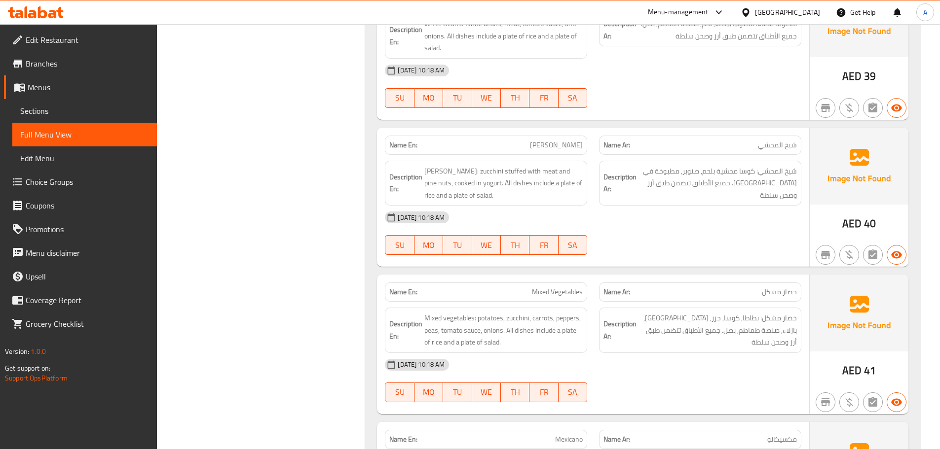
click at [532, 291] on span "Mixed Vegetables" at bounding box center [557, 292] width 51 height 10
click at [697, 351] on div "Description Ar: خضار مشكل: بطاطا, كوسا, جزر, [GEOGRAPHIC_DATA], بازلاء, صلصة طم…" at bounding box center [700, 330] width 202 height 45
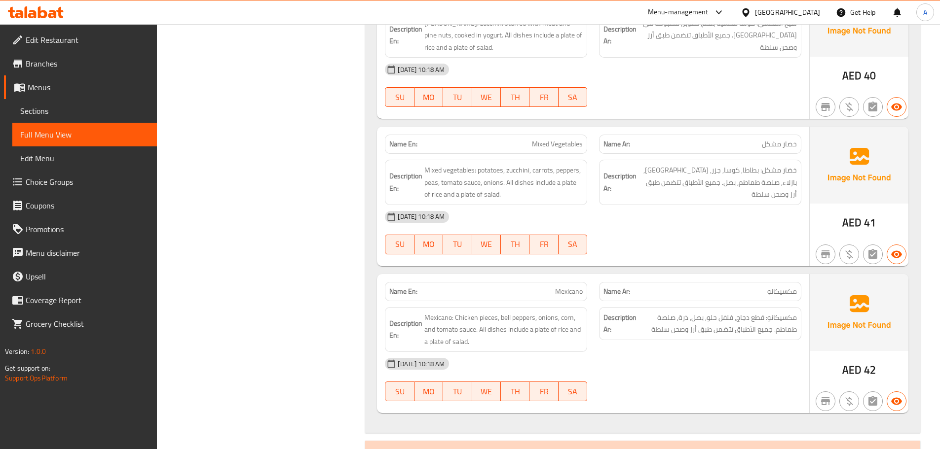
scroll to position [4152, 0]
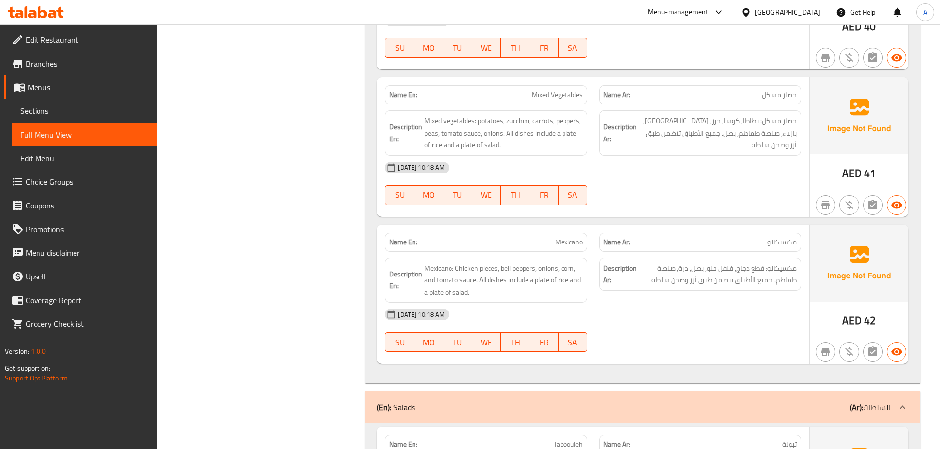
click at [574, 246] on span "Mexicano" at bounding box center [569, 242] width 28 height 10
drag, startPoint x: 741, startPoint y: 296, endPoint x: 744, endPoint y: 300, distance: 5.3
click at [744, 300] on div "Description Ar: مكسيكانو: قطع دجاج, فلفل حلو, بصل, ذرة, صلصة طماطم. جميع الأطبا…" at bounding box center [700, 280] width 214 height 57
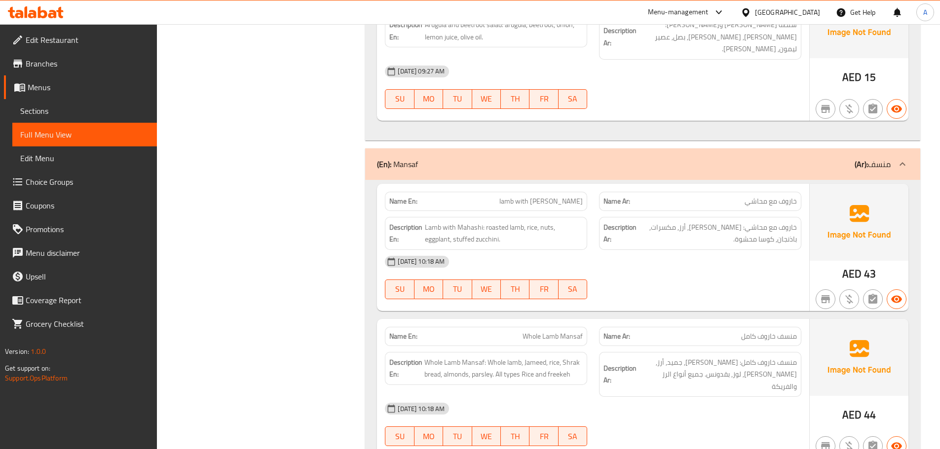
scroll to position [5188, 0]
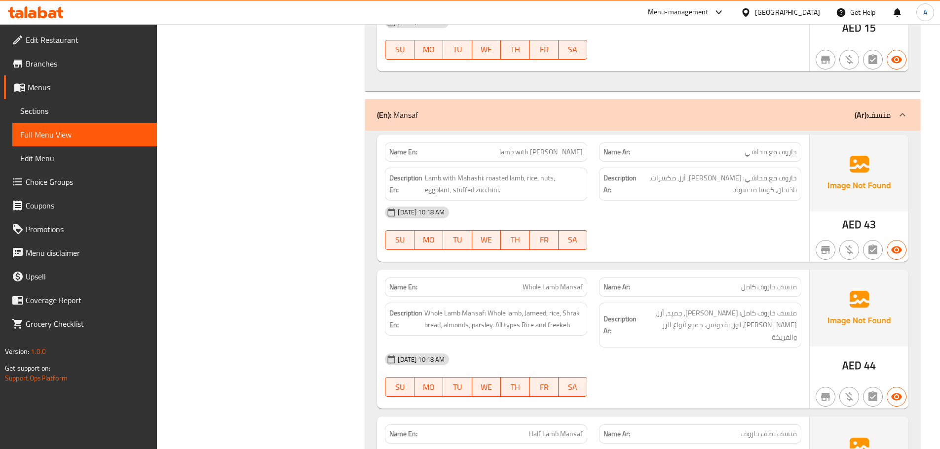
click at [564, 147] on span "lamb with [PERSON_NAME]" at bounding box center [540, 152] width 83 height 10
click at [696, 313] on span "منسف خاروف كامل: [PERSON_NAME], جميد, أرز, [PERSON_NAME], لوز, بقدونس. جميع أنو…" at bounding box center [717, 325] width 158 height 37
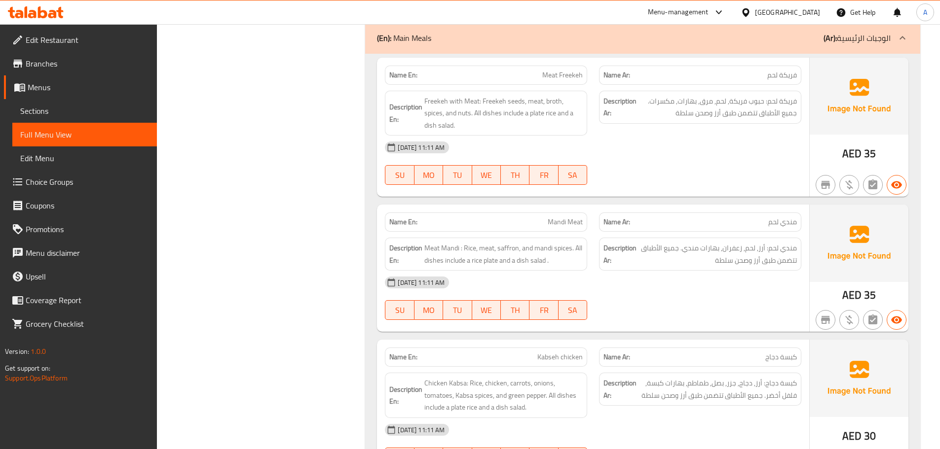
scroll to position [0, 0]
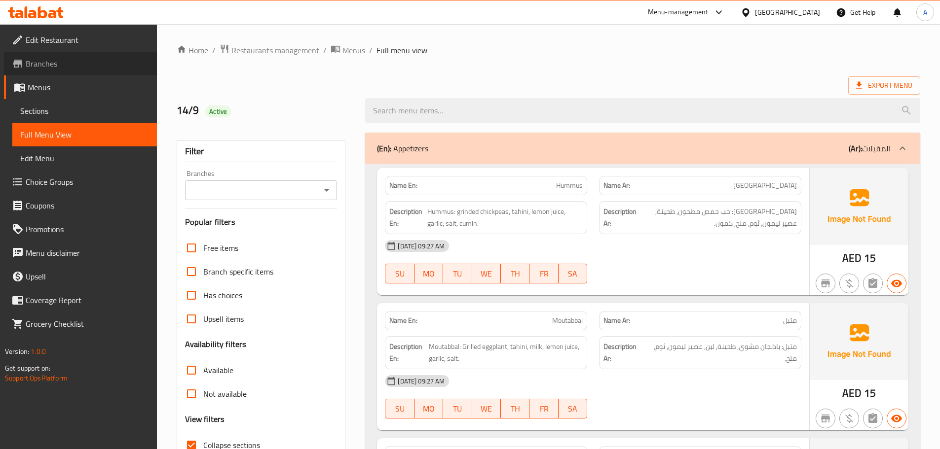
click at [80, 71] on link "Branches" at bounding box center [80, 64] width 153 height 24
